Goal: Task Accomplishment & Management: Manage account settings

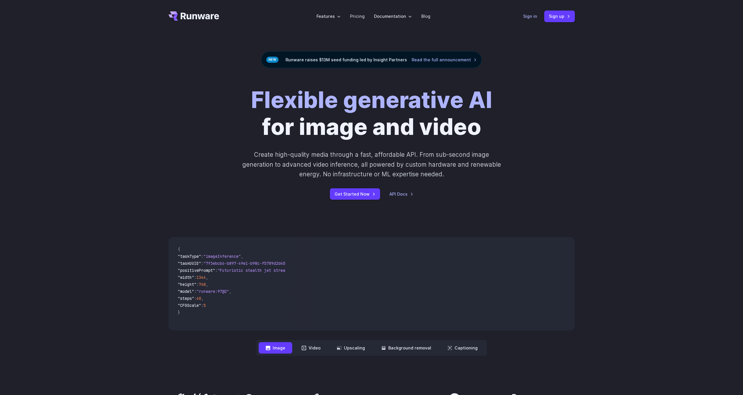
click at [525, 16] on link "Sign in" at bounding box center [530, 16] width 14 height 7
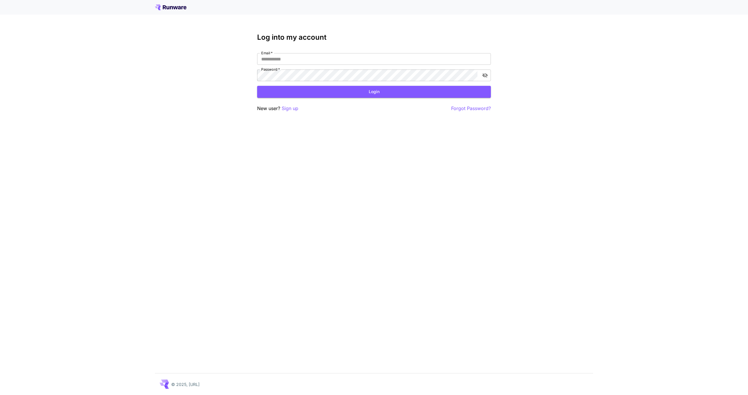
type input "**********"
click at [345, 100] on div "**********" at bounding box center [374, 72] width 234 height 79
click at [355, 93] on button "Login" at bounding box center [374, 92] width 234 height 12
